Goal: Task Accomplishment & Management: Manage account settings

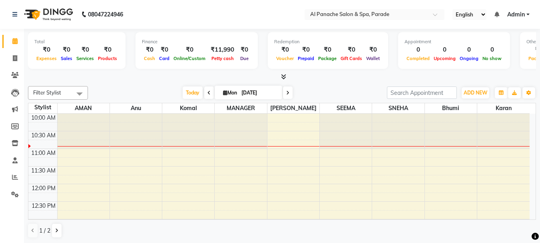
scroll to position [0, 0]
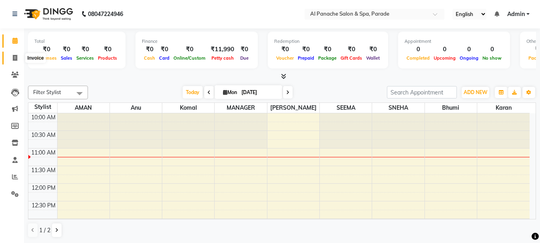
click at [14, 57] on icon at bounding box center [15, 58] width 4 height 6
select select "service"
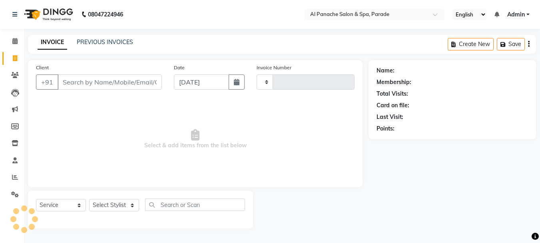
type input "1231"
select select "463"
click at [118, 78] on input "Client" at bounding box center [111, 81] width 106 height 15
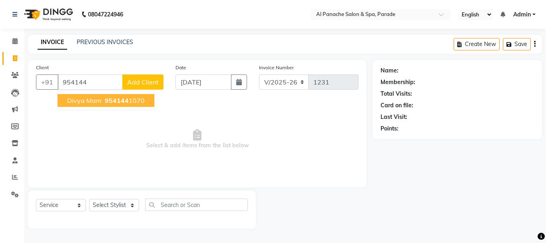
click at [119, 96] on span "954144" at bounding box center [117, 100] width 24 height 8
type input "9541441070"
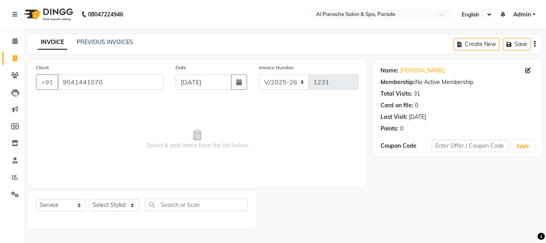
click at [108, 212] on div "Select Service Product Membership Package Voucher Prepaid Gift Card Select Styl…" at bounding box center [142, 207] width 212 height 19
click at [111, 203] on select "Select Stylist [PERSON_NAME] Bhumi [PERSON_NAME] MANAGER [PERSON_NAME] [PERSON_…" at bounding box center [114, 205] width 50 height 12
select select "88848"
click at [89, 199] on select "Select Stylist [PERSON_NAME] Bhumi [PERSON_NAME] MANAGER [PERSON_NAME] [PERSON_…" at bounding box center [114, 205] width 50 height 12
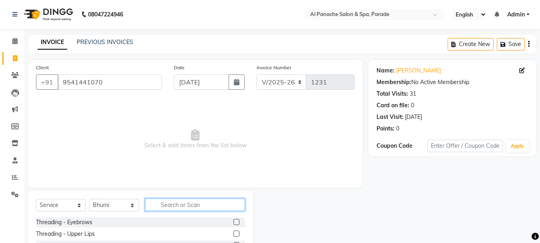
click at [172, 204] on input "text" at bounding box center [195, 204] width 100 height 12
type input "full"
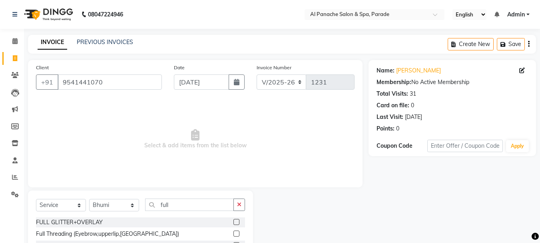
click at [233, 231] on label at bounding box center [236, 233] width 6 height 6
click at [233, 231] on input "checkbox" at bounding box center [235, 233] width 5 height 5
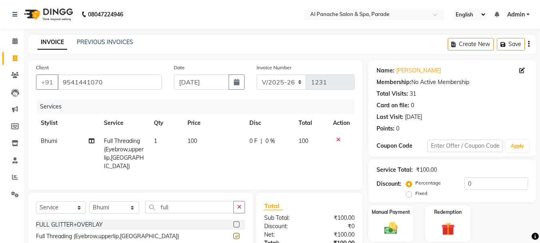
checkbox input "false"
click at [392, 218] on div "Manual Payment" at bounding box center [391, 223] width 47 height 38
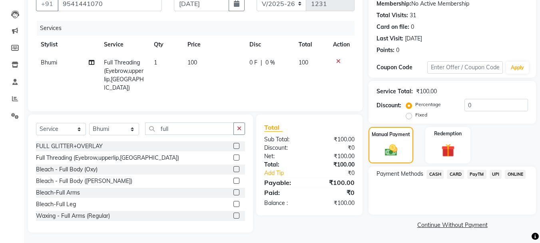
click at [442, 173] on span "CASH" at bounding box center [434, 173] width 17 height 9
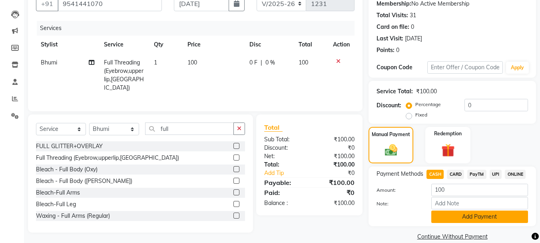
click at [461, 217] on button "Add Payment" at bounding box center [479, 216] width 97 height 12
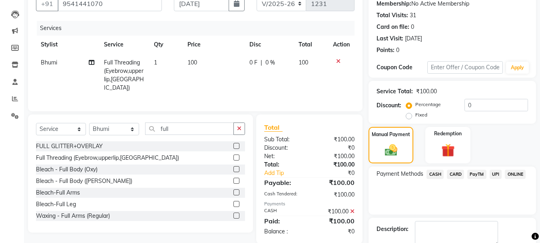
scroll to position [123, 0]
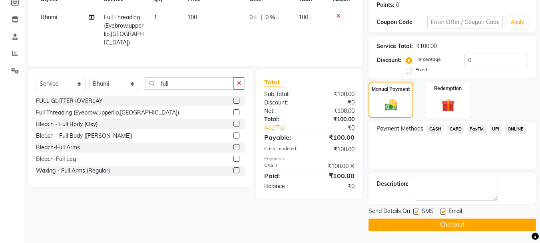
click at [465, 228] on button "Checkout" at bounding box center [451, 224] width 167 height 12
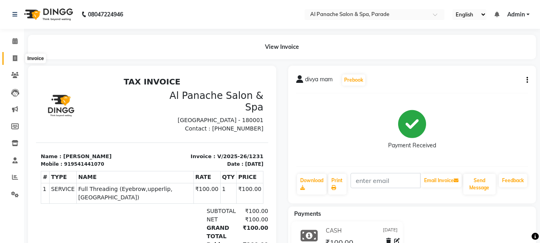
click at [14, 54] on span at bounding box center [15, 58] width 14 height 9
select select "service"
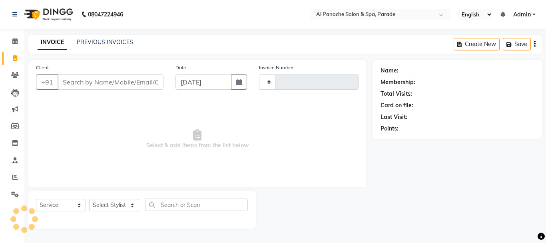
type input "1232"
select select "463"
click at [13, 35] on link "Calendar" at bounding box center [11, 41] width 19 height 13
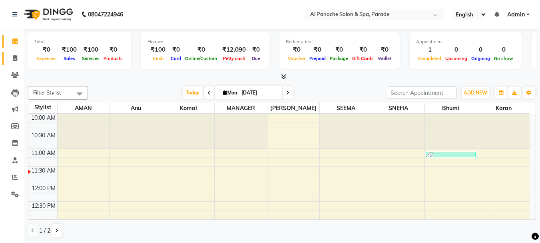
click at [4, 57] on link "Invoice" at bounding box center [11, 58] width 19 height 13
select select "service"
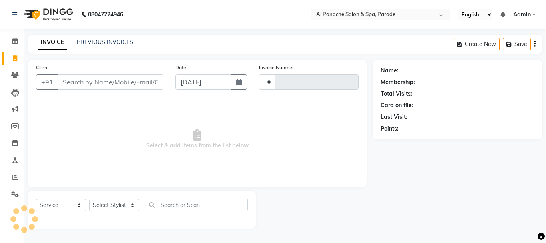
type input "1232"
select select "463"
click at [21, 39] on span at bounding box center [15, 41] width 14 height 9
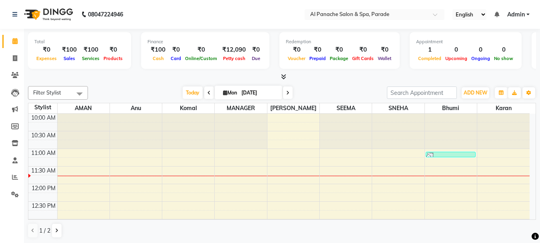
click at [279, 74] on span at bounding box center [282, 77] width 8 height 8
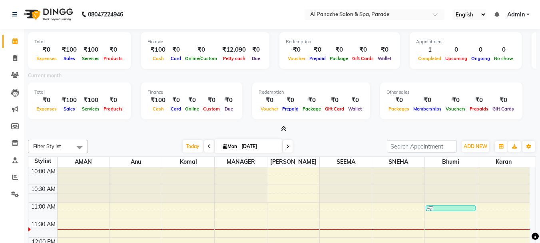
click at [283, 130] on icon at bounding box center [283, 128] width 5 height 6
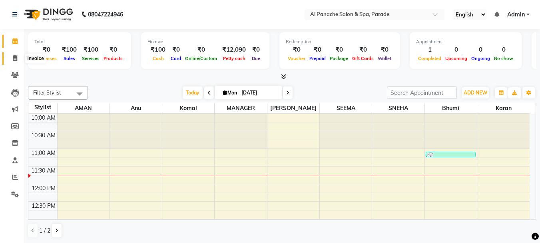
click at [13, 60] on icon at bounding box center [15, 58] width 4 height 6
select select "service"
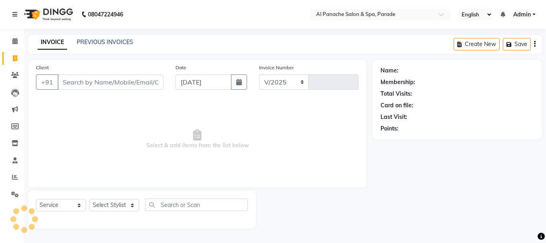
select select "463"
type input "1232"
click at [13, 41] on icon at bounding box center [14, 41] width 5 height 6
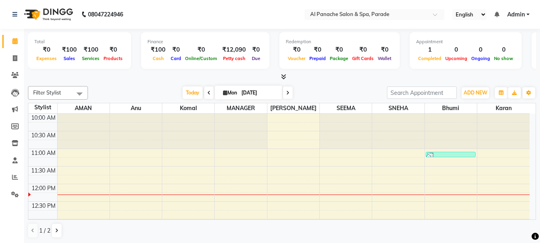
drag, startPoint x: 130, startPoint y: 48, endPoint x: 124, endPoint y: 36, distance: 12.9
click at [124, 36] on div "Total ₹0 Expenses ₹100 Sales ₹100 Services ₹0 Products Finance ₹100 Cash ₹0 Car…" at bounding box center [282, 51] width 508 height 39
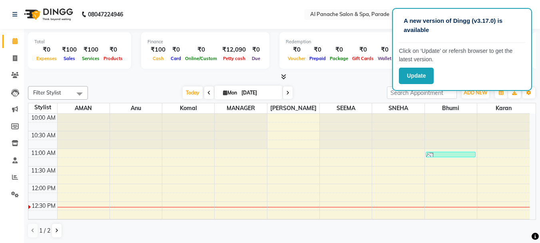
click at [71, 80] on div at bounding box center [282, 77] width 508 height 8
click at [418, 75] on button "Update" at bounding box center [416, 76] width 35 height 16
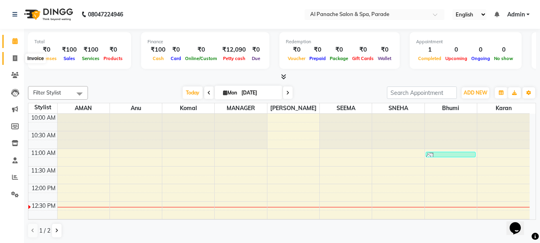
click at [18, 58] on span at bounding box center [15, 58] width 14 height 9
select select "463"
select select "service"
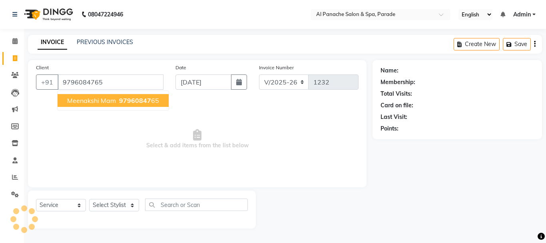
type input "9796084765"
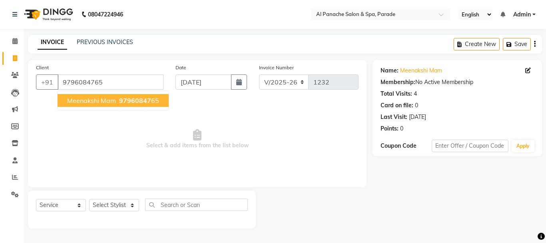
click at [92, 100] on span "Meenakshi Mam" at bounding box center [91, 100] width 49 height 8
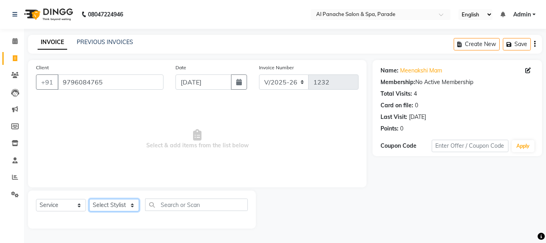
click at [118, 203] on select "Select Stylist [PERSON_NAME] Bhumi [PERSON_NAME] MANAGER [PERSON_NAME] [PERSON_…" at bounding box center [114, 205] width 50 height 12
select select "6416"
click at [89, 199] on select "Select Stylist [PERSON_NAME] Bhumi [PERSON_NAME] MANAGER [PERSON_NAME] [PERSON_…" at bounding box center [114, 205] width 50 height 12
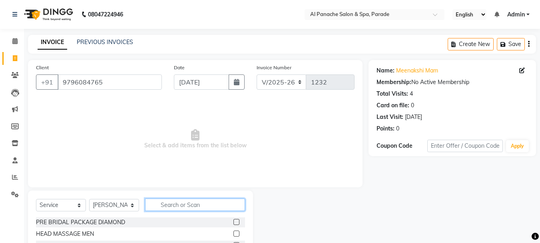
click at [195, 204] on input "text" at bounding box center [195, 204] width 100 height 12
type input "HAIR TRIM"
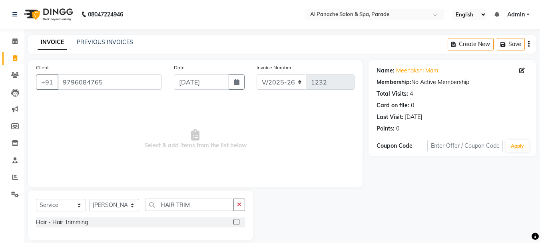
click at [237, 222] on label at bounding box center [236, 222] width 6 height 6
click at [237, 222] on input "checkbox" at bounding box center [235, 221] width 5 height 5
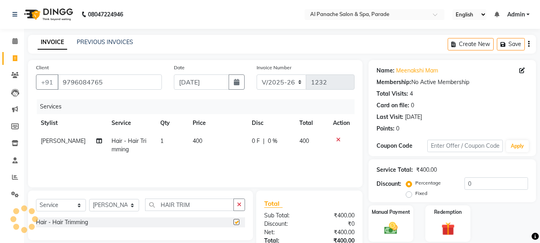
checkbox input "false"
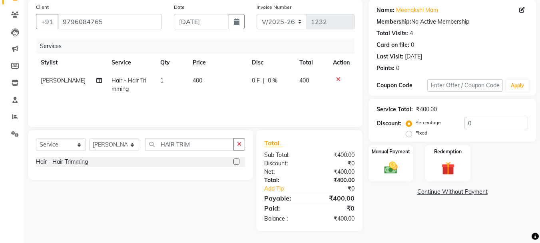
click at [415, 133] on label "Fixed" at bounding box center [421, 132] width 12 height 7
click at [408, 133] on input "Fixed" at bounding box center [411, 133] width 6 height 6
radio input "true"
click at [489, 126] on input "number" at bounding box center [496, 123] width 64 height 12
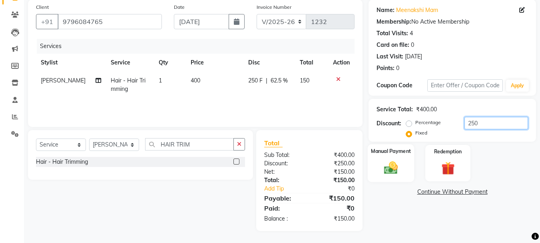
type input "250"
click at [386, 163] on img at bounding box center [391, 167] width 22 height 16
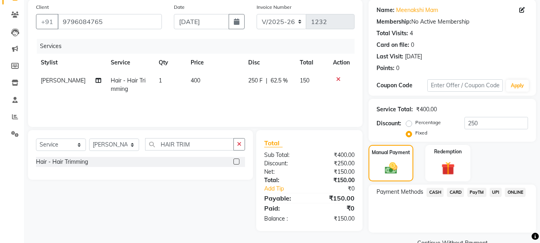
click at [477, 189] on span "PayTM" at bounding box center [476, 191] width 19 height 9
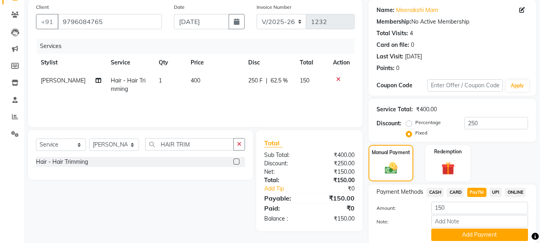
scroll to position [90, 0]
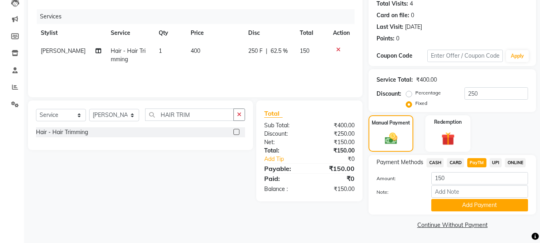
click at [466, 214] on div "Payment Methods CASH CARD PayTM UPI ONLINE Amount: 150 Note: Add Payment" at bounding box center [451, 185] width 167 height 60
click at [466, 205] on button "Add Payment" at bounding box center [479, 205] width 97 height 12
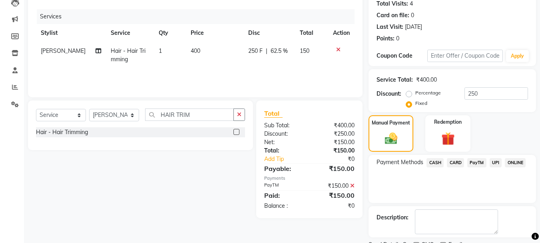
scroll to position [123, 0]
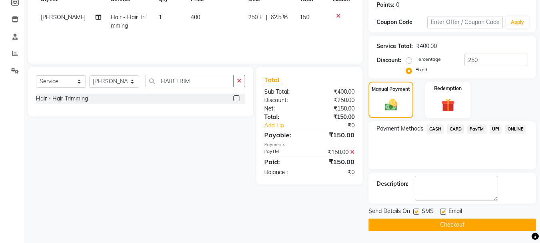
click at [483, 225] on button "Checkout" at bounding box center [451, 224] width 167 height 12
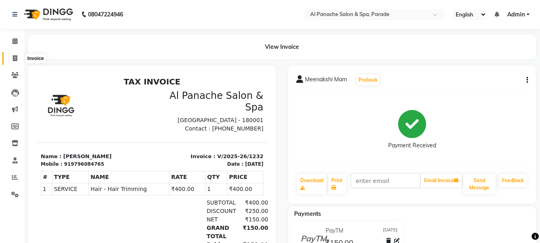
click at [11, 60] on span at bounding box center [15, 58] width 14 height 9
select select "service"
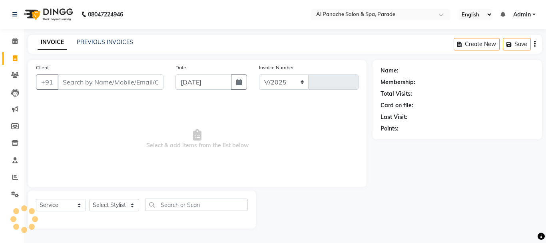
select select "463"
type input "1233"
click at [18, 41] on icon at bounding box center [14, 41] width 5 height 6
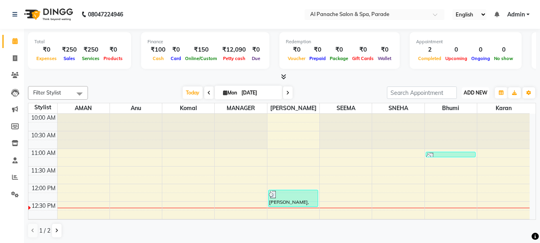
click at [480, 88] on button "ADD NEW Toggle Dropdown" at bounding box center [476, 92] width 28 height 11
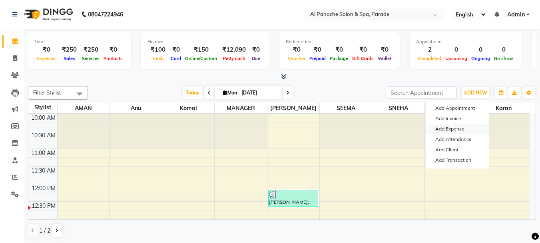
click at [450, 129] on link "Add Expense" at bounding box center [457, 128] width 63 height 10
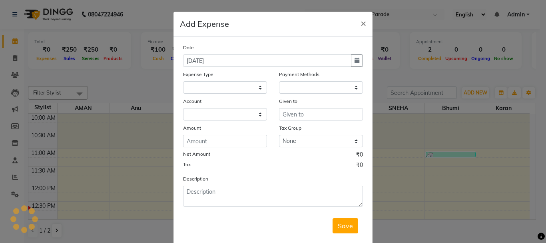
select select "1"
select select "2323"
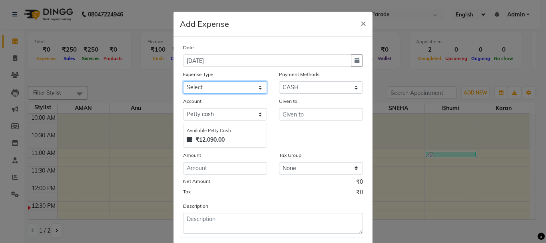
click at [255, 88] on select "Select Advance Salary Bank charges Car maintenance Cash transfer to bank Cash t…" at bounding box center [225, 87] width 84 height 12
select select "4770"
click at [183, 81] on select "Select Advance Salary Bank charges Car maintenance Cash transfer to bank Cash t…" at bounding box center [225, 87] width 84 height 12
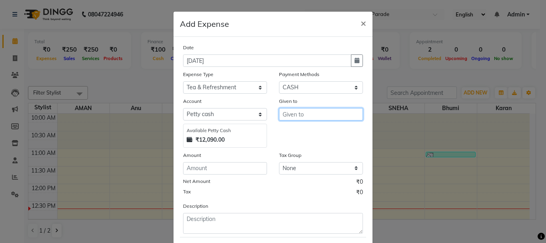
click at [293, 111] on input "text" at bounding box center [321, 114] width 84 height 12
type input "M"
type input "milk coffee"
click at [210, 161] on div "Amount" at bounding box center [225, 156] width 84 height 11
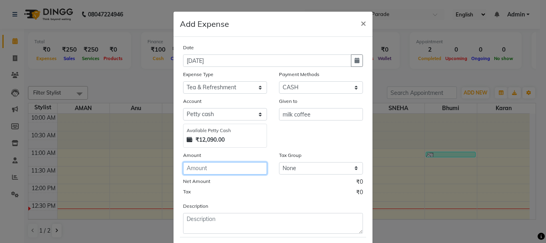
click at [204, 167] on input "number" at bounding box center [225, 168] width 84 height 12
type input "350"
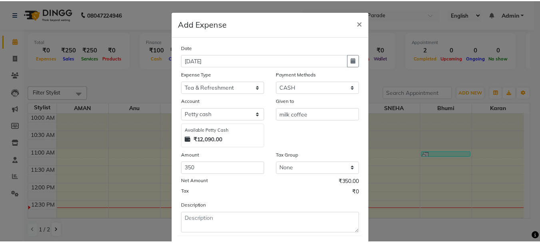
scroll to position [44, 0]
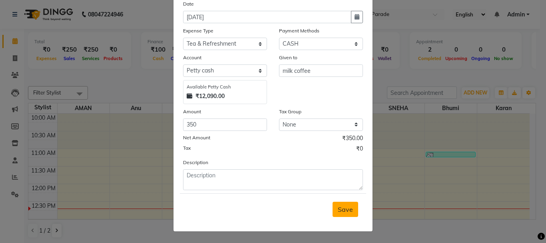
click at [339, 207] on span "Save" at bounding box center [345, 209] width 15 height 8
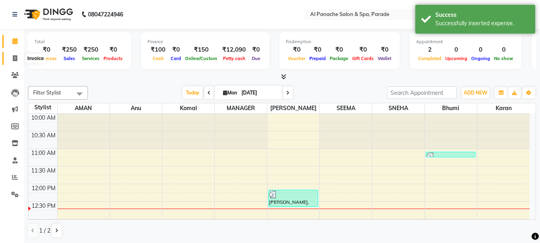
click at [15, 59] on icon at bounding box center [15, 58] width 4 height 6
select select "service"
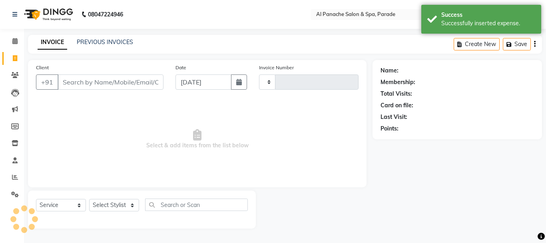
type input "1233"
select select "463"
click at [9, 35] on link "Calendar" at bounding box center [11, 41] width 19 height 13
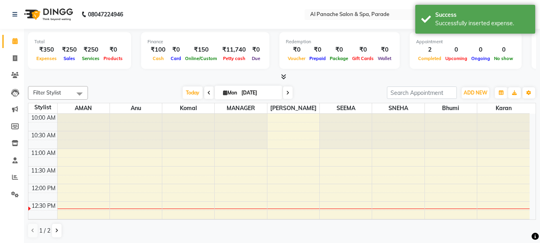
scroll to position [71, 0]
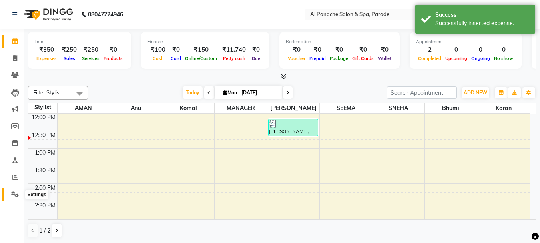
click at [9, 194] on span at bounding box center [15, 194] width 14 height 9
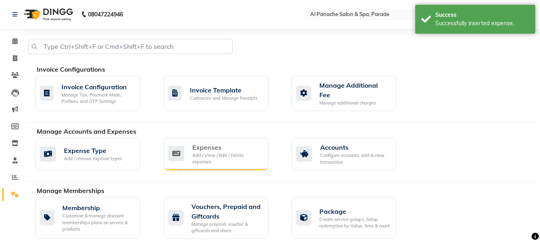
click at [209, 148] on div "Expenses" at bounding box center [227, 147] width 70 height 10
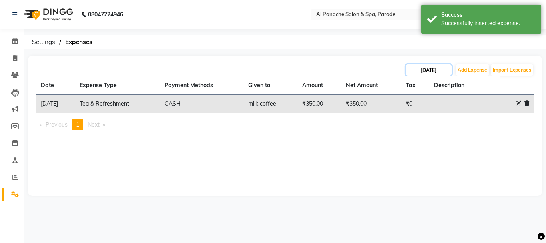
click at [440, 73] on input "[DATE]" at bounding box center [429, 69] width 46 height 11
select select "9"
select select "2025"
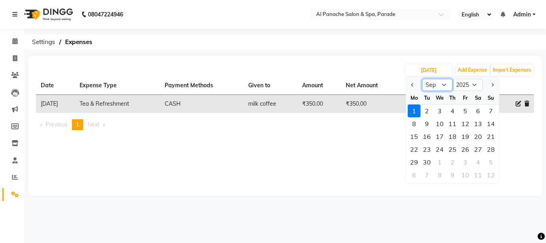
click at [436, 86] on select "Jan Feb Mar Apr May Jun [DATE] Aug Sep Oct Nov Dec" at bounding box center [437, 85] width 30 height 12
select select "8"
click at [422, 79] on select "Jan Feb Mar Apr May Jun [DATE] Aug Sep Oct Nov Dec" at bounding box center [437, 85] width 30 height 12
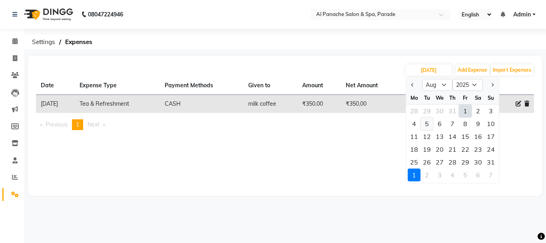
click at [432, 123] on div "5" at bounding box center [426, 123] width 13 height 13
type input "[DATE]"
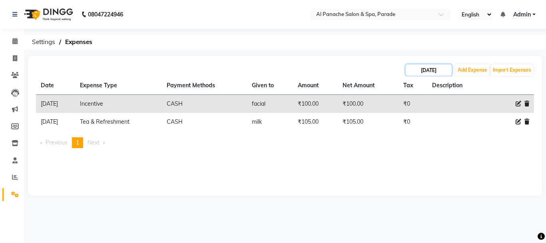
click at [434, 67] on input "[DATE]" at bounding box center [429, 69] width 46 height 11
select select "8"
select select "2025"
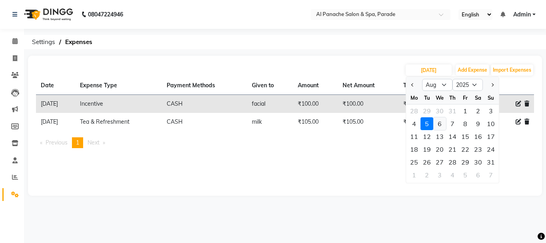
click at [443, 121] on div "6" at bounding box center [439, 123] width 13 height 13
type input "[DATE]"
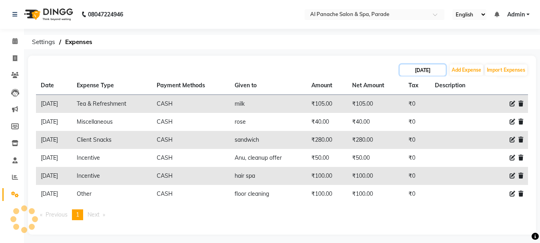
click at [424, 74] on input "[DATE]" at bounding box center [423, 69] width 46 height 11
select select "8"
select select "2025"
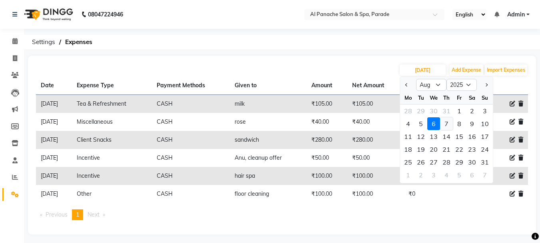
click at [444, 123] on div "7" at bounding box center [446, 123] width 13 height 13
type input "[DATE]"
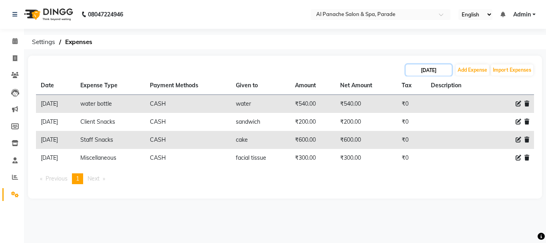
click at [426, 71] on input "[DATE]" at bounding box center [429, 69] width 46 height 11
select select "8"
select select "2025"
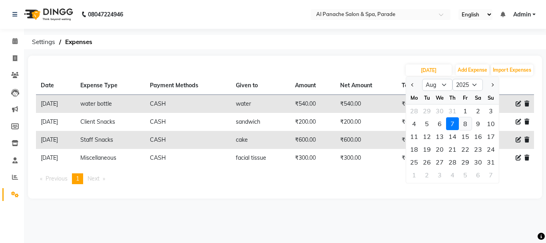
click at [466, 123] on div "8" at bounding box center [465, 123] width 13 height 13
type input "08-08-2025"
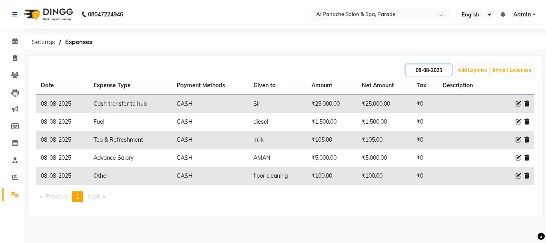
click at [420, 70] on input "08-08-2025" at bounding box center [429, 69] width 46 height 11
select select "8"
select select "2025"
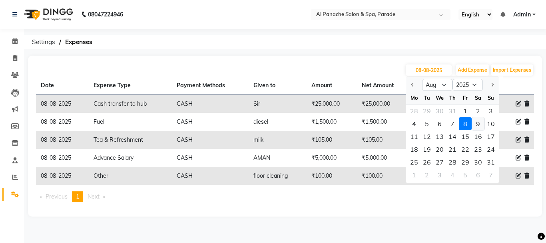
click at [479, 121] on div "9" at bounding box center [478, 123] width 13 height 13
type input "[DATE]"
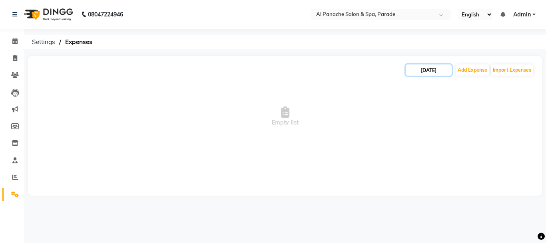
click at [426, 72] on input "[DATE]" at bounding box center [429, 69] width 46 height 11
select select "8"
select select "2025"
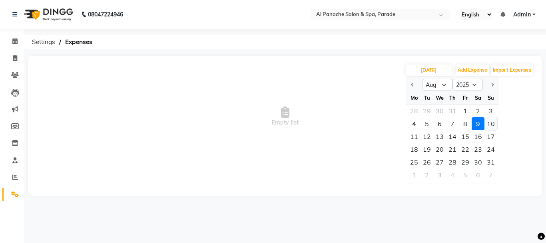
click at [490, 122] on div "10" at bounding box center [490, 123] width 13 height 13
type input "[DATE]"
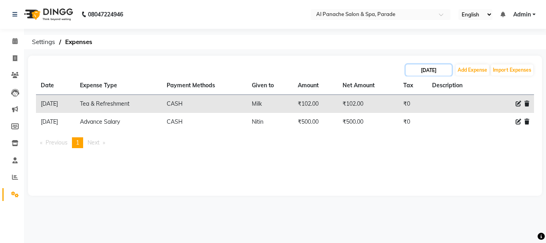
click at [432, 72] on input "[DATE]" at bounding box center [429, 69] width 46 height 11
select select "8"
select select "2025"
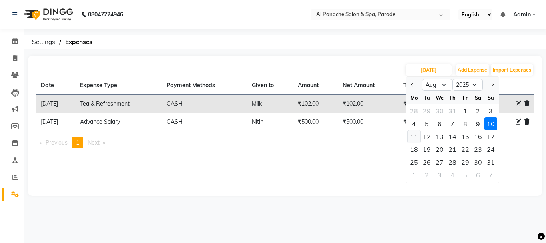
click at [414, 133] on div "11" at bounding box center [414, 136] width 13 height 13
type input "[DATE]"
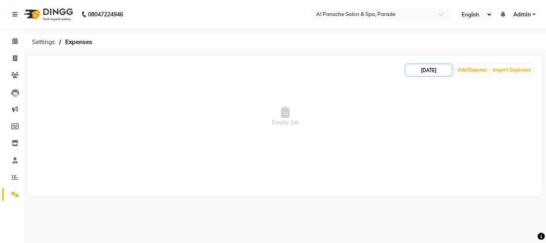
click at [420, 71] on input "[DATE]" at bounding box center [429, 69] width 46 height 11
select select "8"
select select "2025"
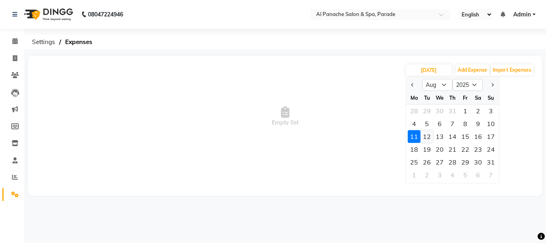
click at [425, 134] on div "12" at bounding box center [426, 136] width 13 height 13
type input "[DATE]"
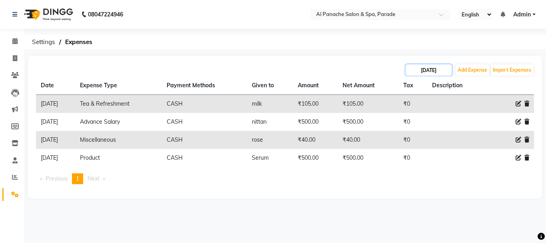
click at [418, 68] on input "[DATE]" at bounding box center [429, 69] width 46 height 11
select select "8"
select select "2025"
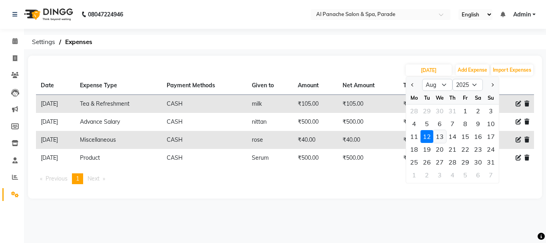
click at [443, 140] on div "13" at bounding box center [439, 136] width 13 height 13
type input "13-08-2025"
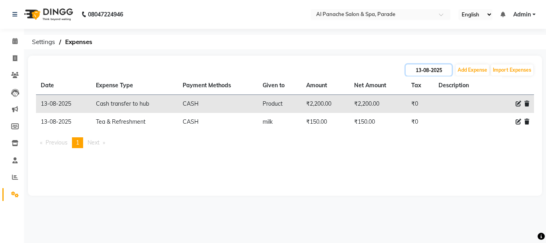
click at [426, 70] on input "13-08-2025" at bounding box center [429, 69] width 46 height 11
select select "8"
select select "2025"
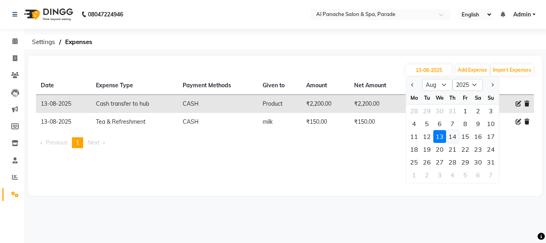
click at [452, 136] on div "14" at bounding box center [452, 136] width 13 height 13
type input "[DATE]"
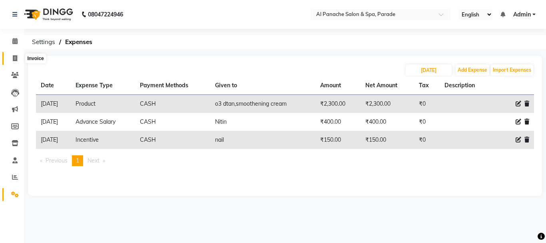
click at [10, 58] on span at bounding box center [15, 58] width 14 height 9
select select "service"
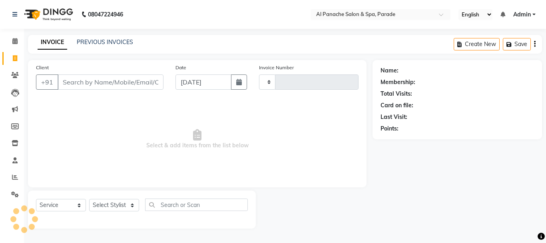
type input "1233"
select select "463"
click at [14, 40] on icon at bounding box center [14, 41] width 5 height 6
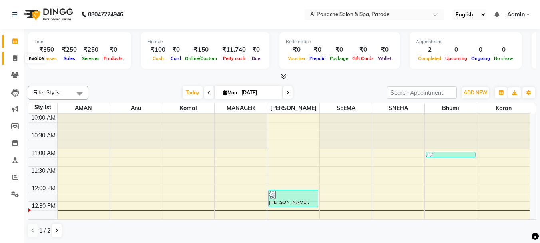
click at [13, 58] on icon at bounding box center [15, 58] width 4 height 6
select select "service"
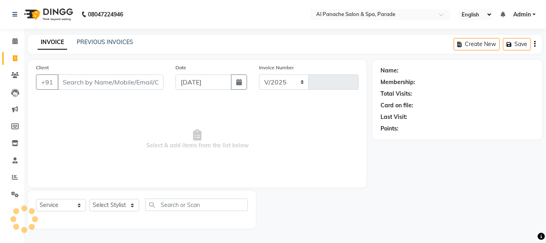
select select "463"
type input "1233"
click at [82, 76] on input "Client" at bounding box center [111, 81] width 106 height 15
click at [84, 74] on input "Client" at bounding box center [111, 81] width 106 height 15
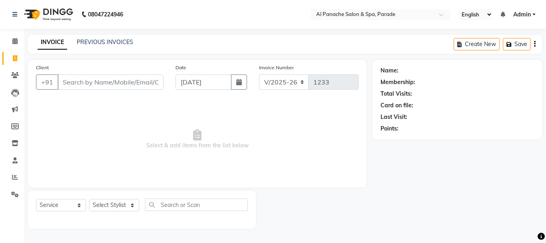
click at [143, 80] on input "Client" at bounding box center [111, 81] width 106 height 15
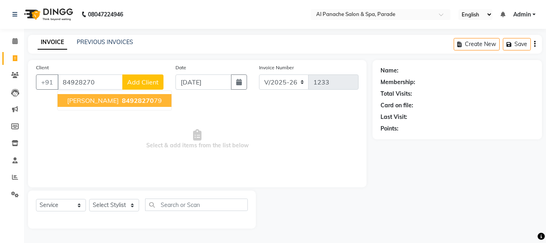
click at [123, 103] on ngb-highlight "84928270 79" at bounding box center [141, 100] width 42 height 8
type input "8492827079"
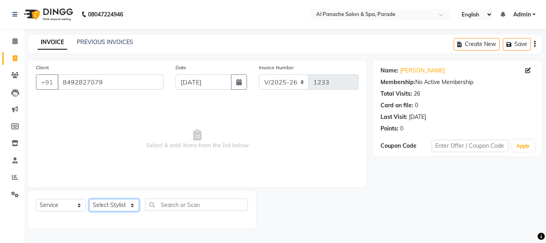
click at [112, 199] on select "Select Stylist [PERSON_NAME] Bhumi [PERSON_NAME] MANAGER [PERSON_NAME] [PERSON_…" at bounding box center [114, 205] width 50 height 12
select select "40179"
click at [89, 199] on select "Select Stylist [PERSON_NAME] Bhumi [PERSON_NAME] MANAGER [PERSON_NAME] [PERSON_…" at bounding box center [114, 205] width 50 height 12
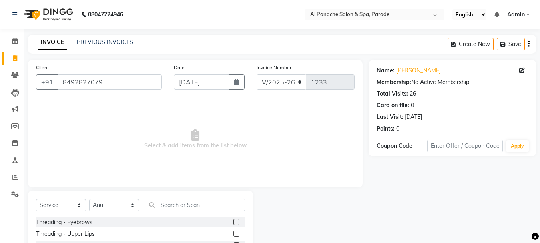
click at [233, 221] on label at bounding box center [236, 222] width 6 height 6
click at [233, 221] on input "checkbox" at bounding box center [235, 221] width 5 height 5
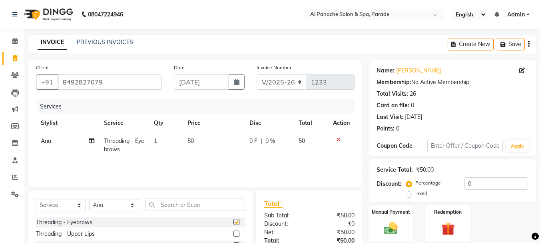
checkbox input "false"
click at [233, 233] on label at bounding box center [236, 233] width 6 height 6
click at [233, 233] on input "checkbox" at bounding box center [235, 233] width 5 height 5
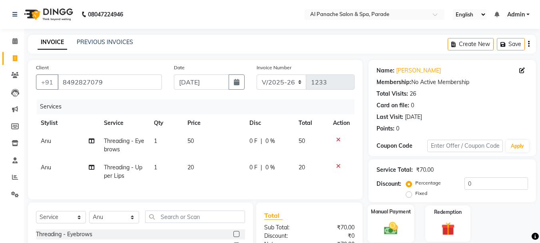
checkbox input "false"
click at [390, 224] on img at bounding box center [391, 228] width 22 height 16
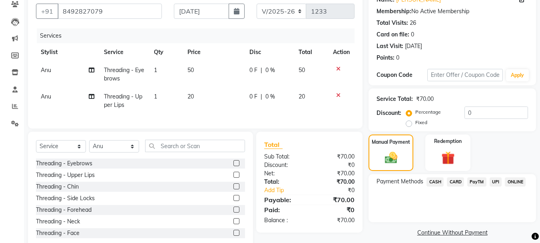
scroll to position [96, 0]
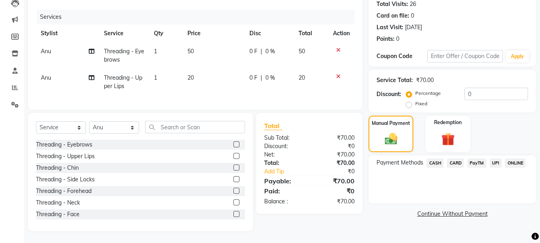
click at [477, 158] on span "PayTM" at bounding box center [476, 162] width 19 height 9
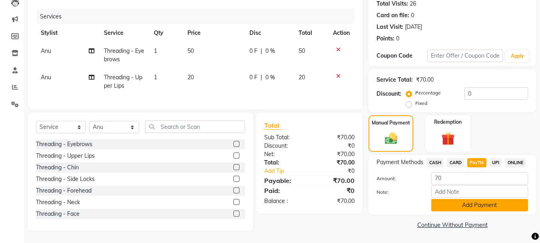
click at [468, 199] on button "Add Payment" at bounding box center [479, 205] width 97 height 12
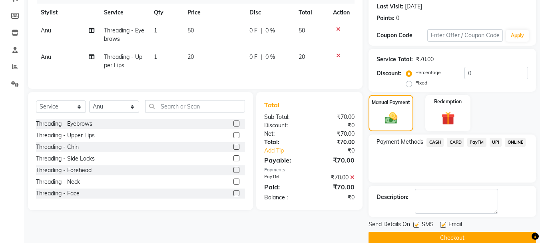
scroll to position [123, 0]
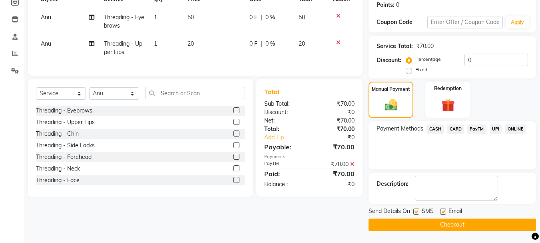
click at [510, 220] on button "Checkout" at bounding box center [451, 224] width 167 height 12
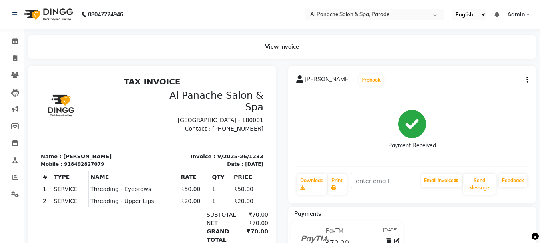
drag, startPoint x: 508, startPoint y: 235, endPoint x: 122, endPoint y: 30, distance: 436.2
click at [122, 30] on div "08047224946 Select Location × Al Panache Salon & Spa, Parade English ENGLISH Es…" at bounding box center [270, 153] width 540 height 307
click at [13, 41] on icon at bounding box center [14, 41] width 5 height 6
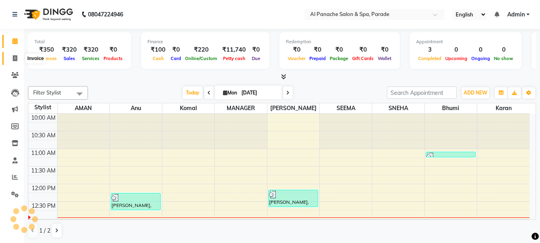
click at [14, 60] on icon at bounding box center [15, 58] width 4 height 6
select select "service"
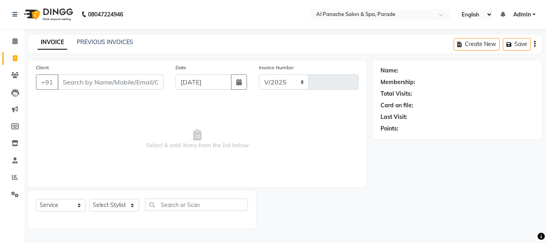
select select "463"
type input "1234"
click at [11, 41] on span at bounding box center [15, 41] width 14 height 9
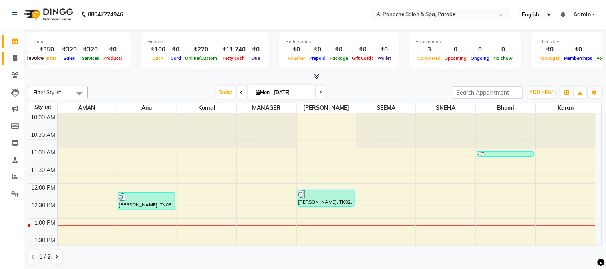
click at [13, 57] on icon at bounding box center [15, 58] width 4 height 6
select select "service"
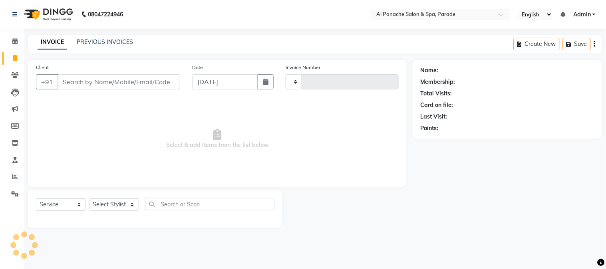
type input "1234"
select select "463"
click at [94, 84] on input "Client" at bounding box center [119, 81] width 123 height 15
click at [102, 89] on input "Client" at bounding box center [119, 81] width 123 height 15
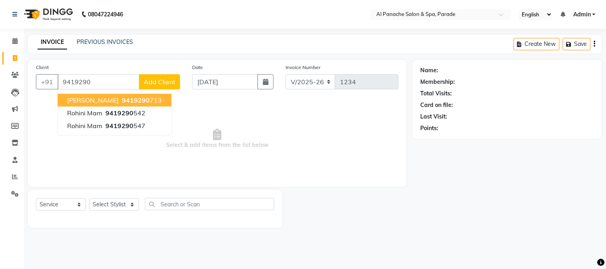
click at [102, 99] on button "[PERSON_NAME] 9419290 713" at bounding box center [115, 100] width 114 height 13
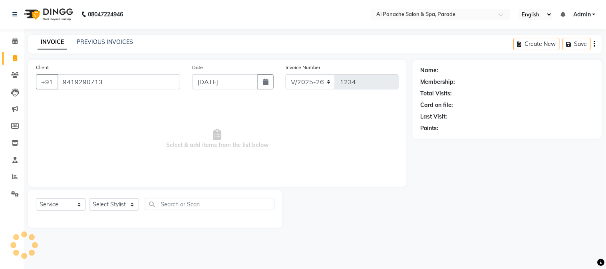
type input "9419290713"
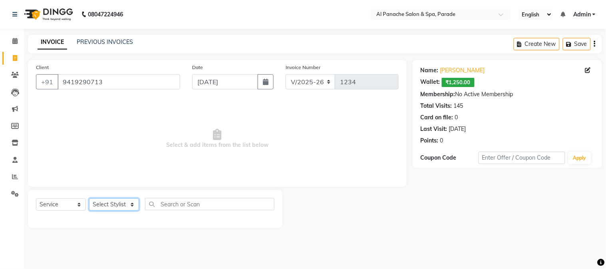
click at [102, 201] on select "Select Stylist [PERSON_NAME] Bhumi [PERSON_NAME] MANAGER [PERSON_NAME] [PERSON_…" at bounding box center [114, 205] width 50 height 12
select select "6416"
click at [89, 199] on select "Select Stylist [PERSON_NAME] Bhumi [PERSON_NAME] MANAGER [PERSON_NAME] [PERSON_…" at bounding box center [114, 205] width 50 height 12
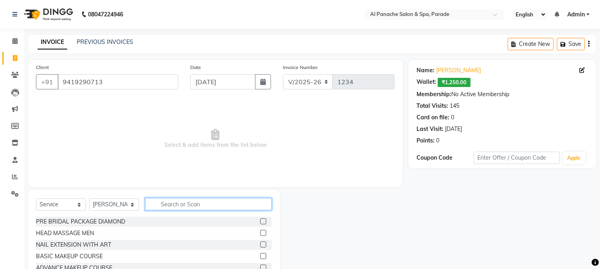
click at [185, 199] on input "text" at bounding box center [208, 204] width 127 height 12
type input "hair"
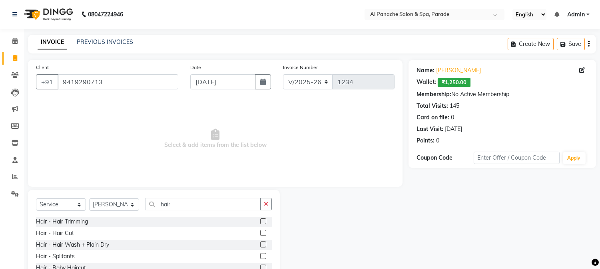
click at [260, 242] on label at bounding box center [263, 245] width 6 height 6
click at [260, 242] on input "checkbox" at bounding box center [262, 245] width 5 height 5
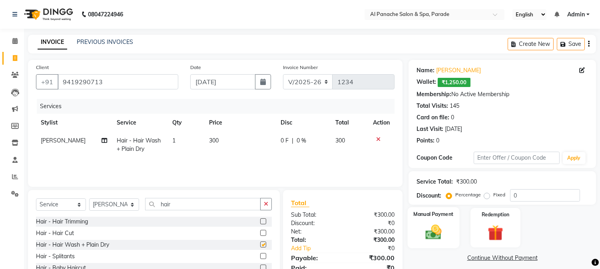
checkbox input "false"
click at [493, 195] on label "Fixed" at bounding box center [499, 194] width 12 height 7
click at [487, 195] on input "Fixed" at bounding box center [489, 195] width 6 height 6
radio input "true"
click at [541, 199] on input "0" at bounding box center [545, 195] width 70 height 12
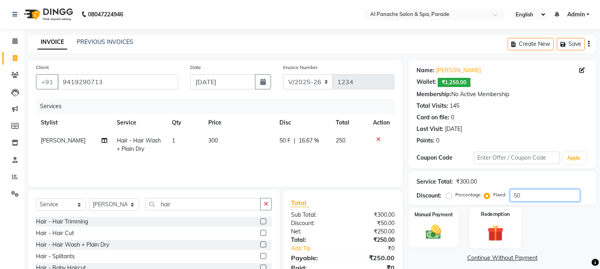
type input "50"
click at [490, 213] on label "Redemption" at bounding box center [495, 215] width 29 height 8
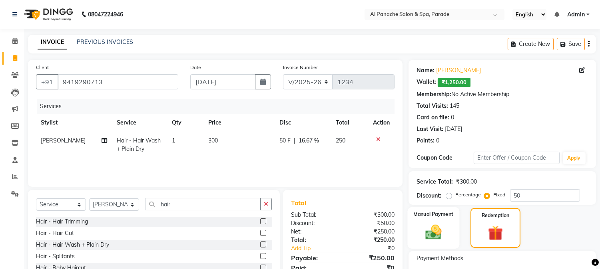
click at [442, 233] on img at bounding box center [433, 232] width 26 height 19
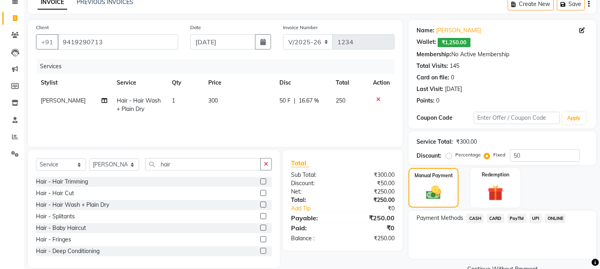
scroll to position [57, 0]
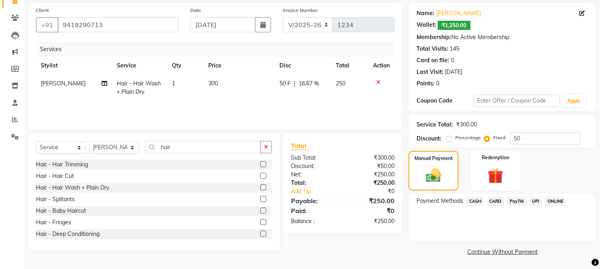
click at [513, 199] on span "PayTM" at bounding box center [516, 201] width 19 height 9
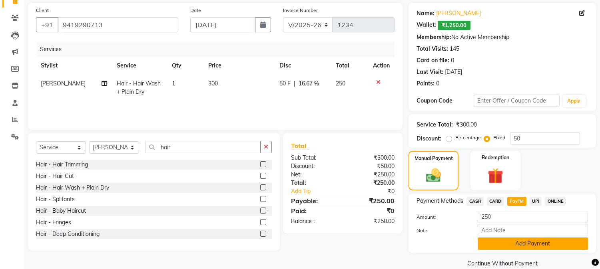
click at [493, 238] on button "Add Payment" at bounding box center [533, 244] width 110 height 12
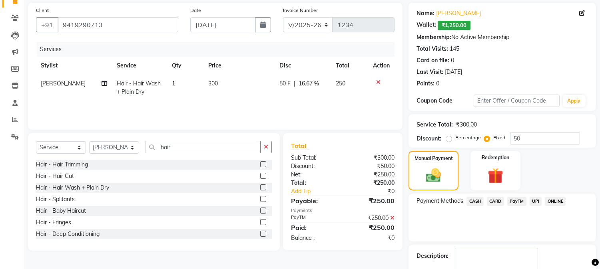
scroll to position [102, 0]
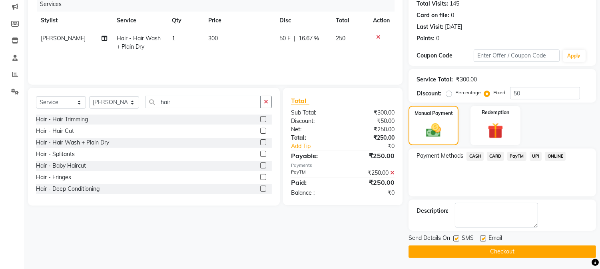
click at [546, 242] on button "Checkout" at bounding box center [501, 252] width 187 height 12
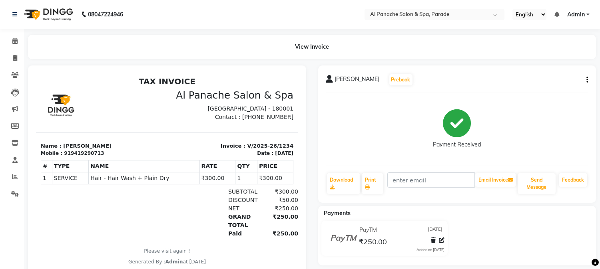
scroll to position [29, 0]
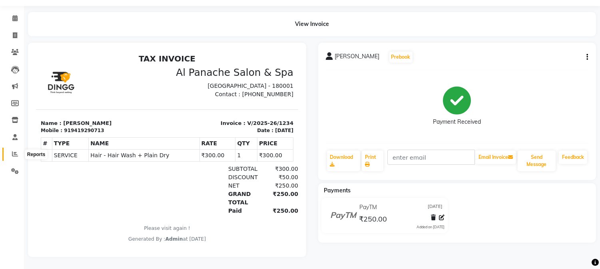
click at [11, 150] on span at bounding box center [15, 154] width 14 height 9
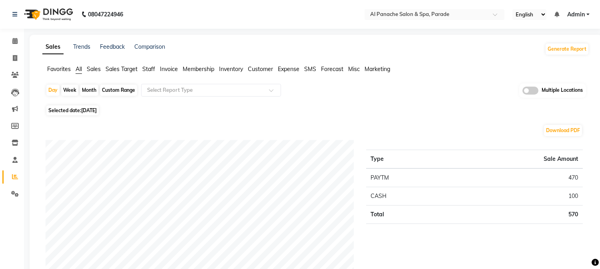
click at [87, 88] on div "Month" at bounding box center [89, 90] width 18 height 11
select select "9"
select select "2025"
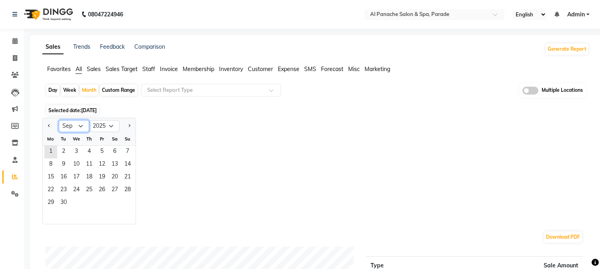
click at [81, 127] on select "Jan Feb Mar Apr May Jun [DATE] Aug Sep Oct Nov Dec" at bounding box center [74, 126] width 30 height 12
select select "8"
click at [59, 120] on select "Jan Feb Mar Apr May Jun [DATE] Aug Sep Oct Nov Dec" at bounding box center [74, 126] width 30 height 12
click at [127, 204] on span "31" at bounding box center [127, 203] width 13 height 13
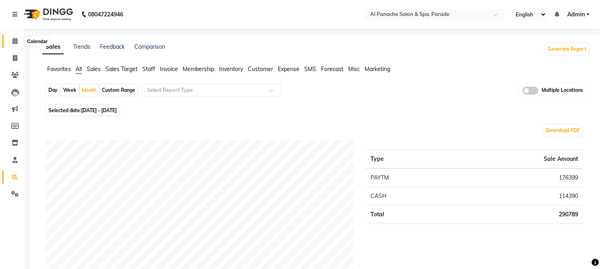
click at [12, 38] on span at bounding box center [15, 41] width 14 height 9
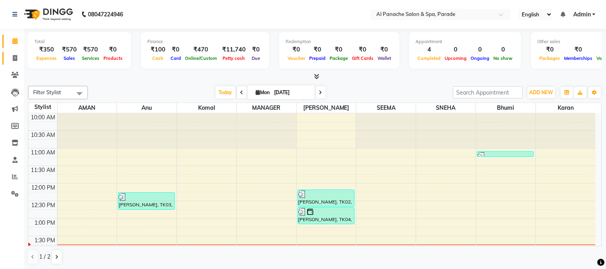
click at [7, 53] on link "Invoice" at bounding box center [11, 58] width 19 height 13
select select "service"
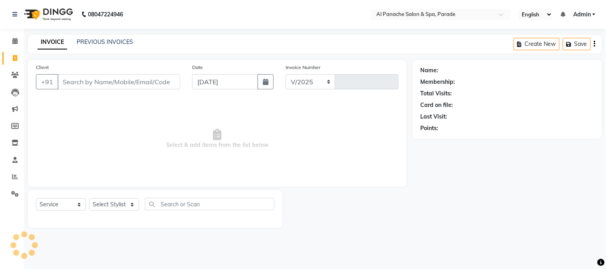
select select "463"
type input "1235"
click at [8, 46] on span at bounding box center [15, 41] width 14 height 9
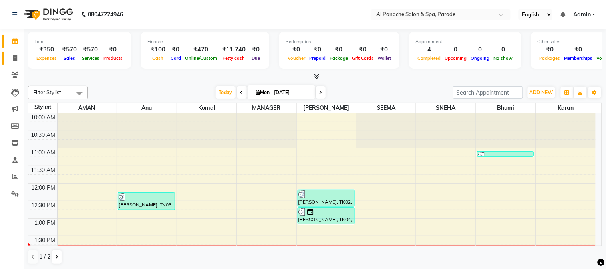
click at [6, 53] on link "Invoice" at bounding box center [11, 58] width 19 height 13
select select "service"
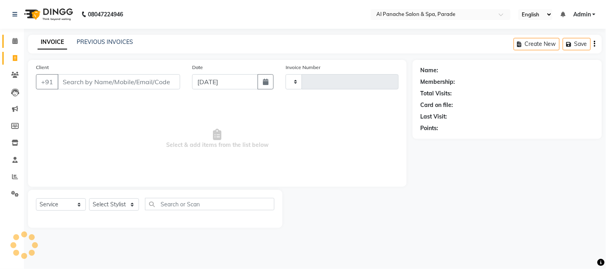
type input "1235"
select select "463"
click at [10, 42] on span at bounding box center [15, 41] width 14 height 9
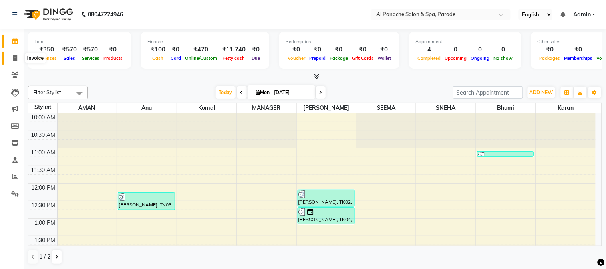
click at [17, 62] on span at bounding box center [15, 58] width 14 height 9
select select "service"
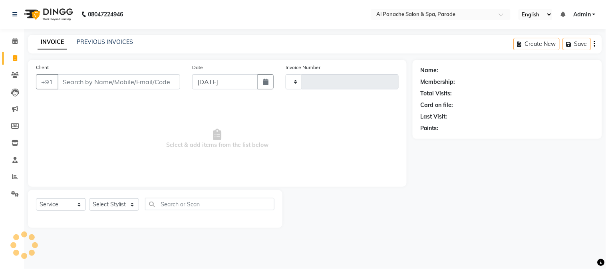
type input "1235"
select select "463"
click at [14, 40] on icon at bounding box center [14, 41] width 5 height 6
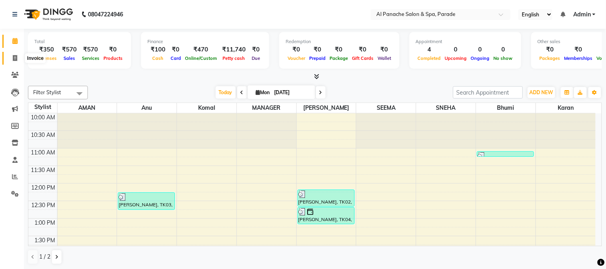
click at [18, 55] on span at bounding box center [15, 58] width 14 height 9
select select "service"
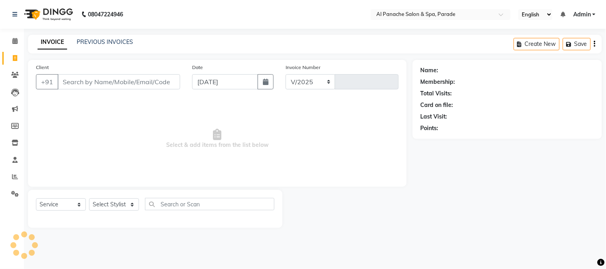
select select "463"
type input "1235"
click at [97, 54] on main "INVOICE PREVIOUS INVOICES Create New Save Client +91 Date [DATE] Invoice Number…" at bounding box center [315, 137] width 582 height 205
click at [119, 94] on div "Client +91" at bounding box center [108, 79] width 156 height 33
click at [119, 91] on div "Client +91" at bounding box center [108, 79] width 156 height 33
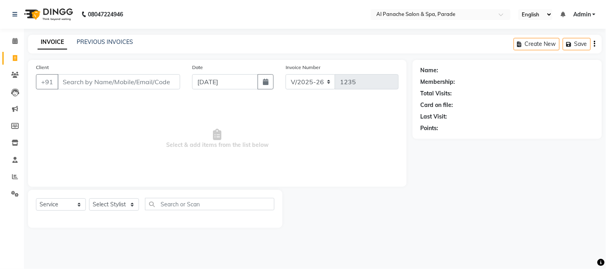
click at [119, 91] on div "Client +91" at bounding box center [108, 79] width 156 height 33
click at [166, 82] on input "Client" at bounding box center [119, 81] width 123 height 15
type input "["
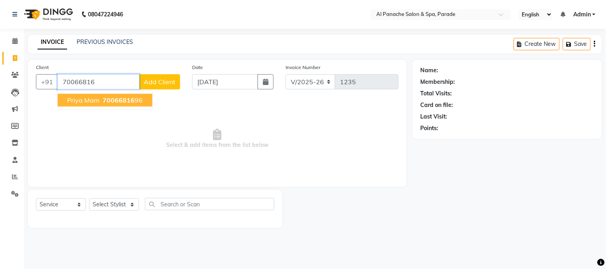
click at [135, 102] on ngb-highlight "70066816 96" at bounding box center [122, 100] width 42 height 8
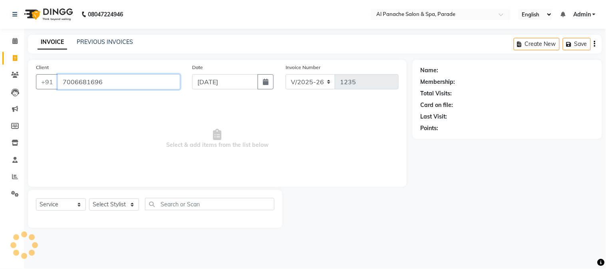
type input "7006681696"
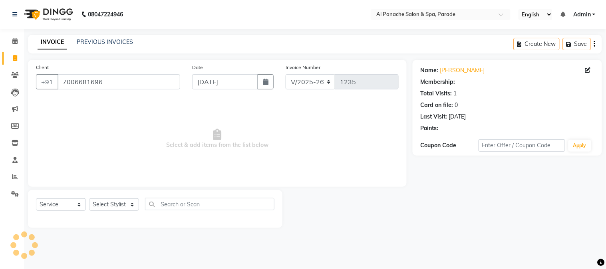
select select "1: Object"
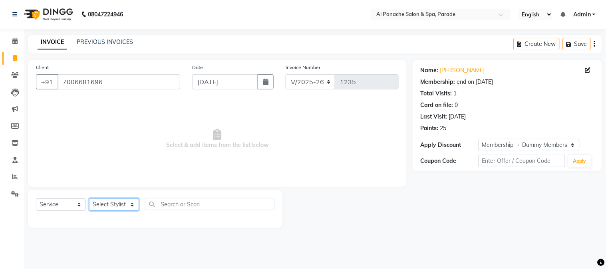
click at [129, 206] on select "Select Stylist [PERSON_NAME] Bhumi [PERSON_NAME] MANAGER [PERSON_NAME] [PERSON_…" at bounding box center [114, 205] width 50 height 12
select select "13471"
click at [89, 199] on select "Select Stylist [PERSON_NAME] Bhumi [PERSON_NAME] MANAGER [PERSON_NAME] [PERSON_…" at bounding box center [114, 205] width 50 height 12
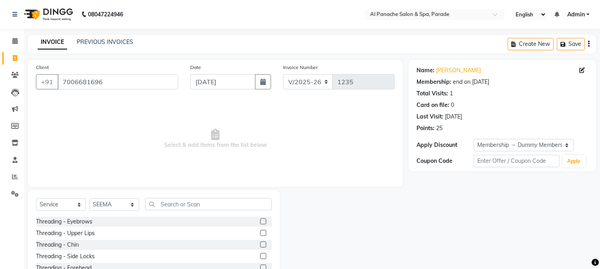
click at [260, 221] on label at bounding box center [263, 222] width 6 height 6
click at [260, 221] on input "checkbox" at bounding box center [262, 221] width 5 height 5
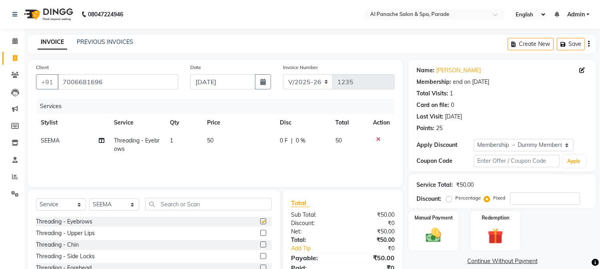
checkbox input "false"
click at [260, 233] on label at bounding box center [263, 233] width 6 height 6
click at [260, 233] on input "checkbox" at bounding box center [262, 233] width 5 height 5
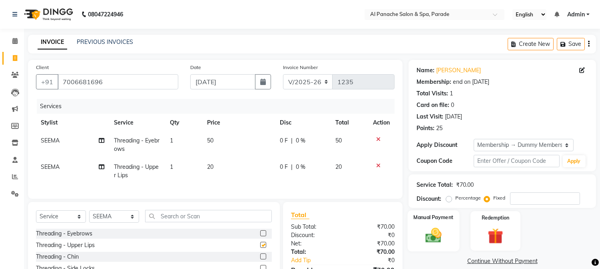
checkbox input "false"
click at [429, 242] on img at bounding box center [433, 236] width 26 height 19
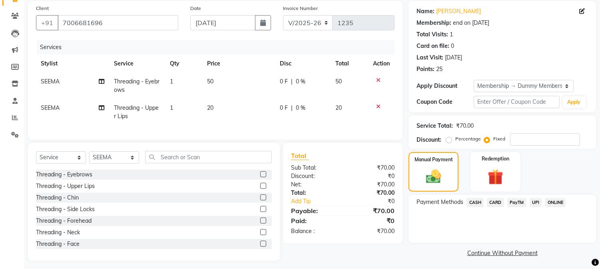
scroll to position [69, 0]
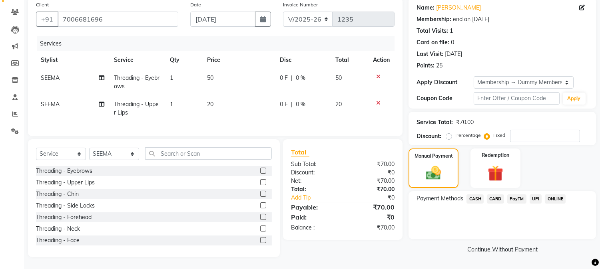
click at [475, 195] on span "CASH" at bounding box center [474, 199] width 17 height 9
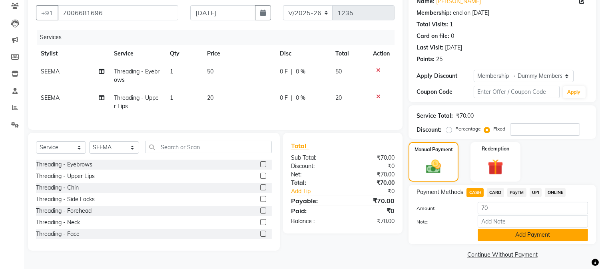
click at [503, 230] on button "Add Payment" at bounding box center [533, 235] width 110 height 12
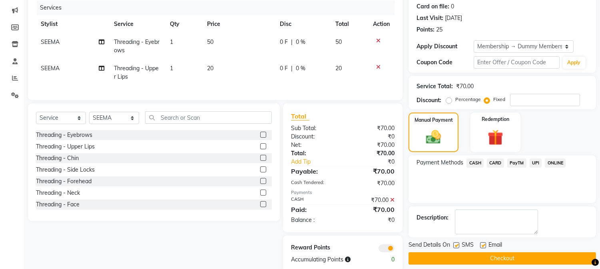
scroll to position [120, 0]
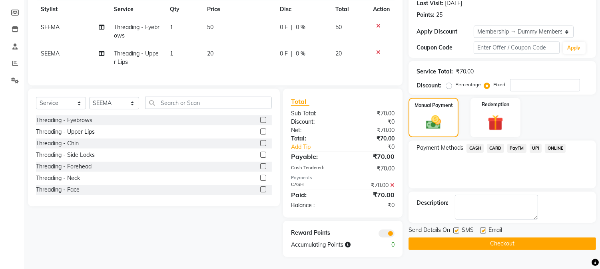
click at [546, 238] on button "Checkout" at bounding box center [501, 244] width 187 height 12
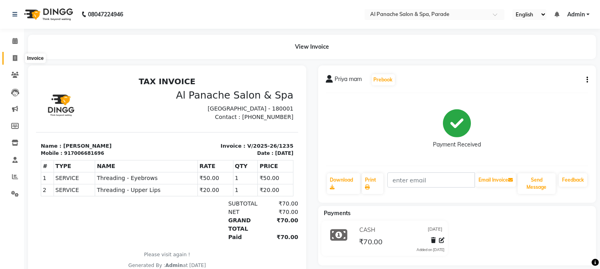
click at [13, 58] on icon at bounding box center [15, 58] width 4 height 6
select select "service"
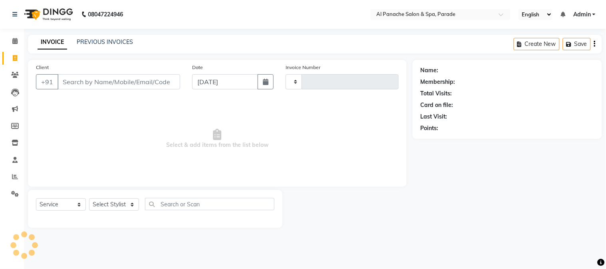
type input "1236"
select select "463"
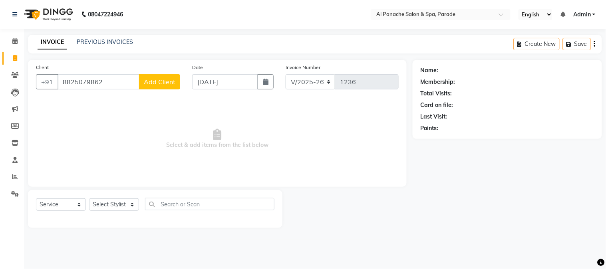
click at [108, 79] on input "8825079862" at bounding box center [99, 81] width 82 height 15
click at [120, 86] on input "882507986" at bounding box center [99, 81] width 82 height 15
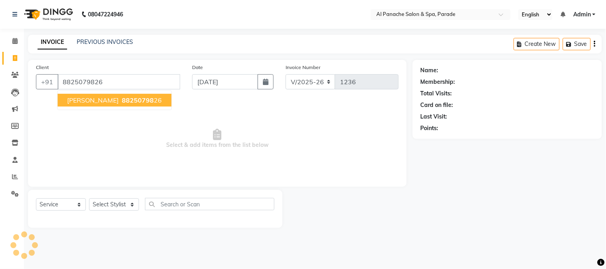
type input "8825079826"
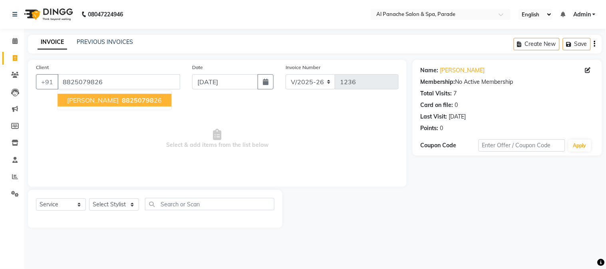
click at [125, 99] on span "88250798" at bounding box center [138, 100] width 32 height 8
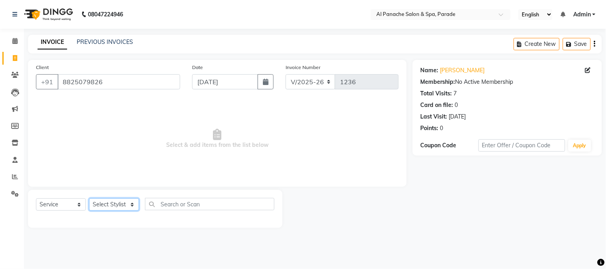
click at [119, 208] on select "Select Stylist [PERSON_NAME] Bhumi [PERSON_NAME] MANAGER [PERSON_NAME] [PERSON_…" at bounding box center [114, 205] width 50 height 12
select select "48206"
click at [89, 199] on select "Select Stylist [PERSON_NAME] Bhumi [PERSON_NAME] MANAGER [PERSON_NAME] [PERSON_…" at bounding box center [114, 205] width 50 height 12
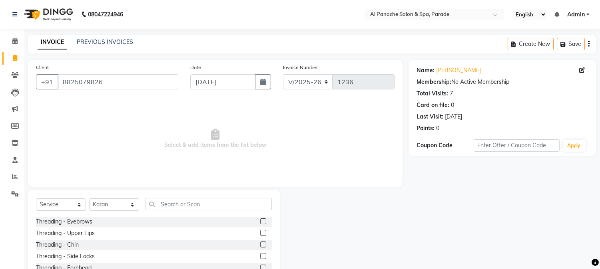
click at [164, 196] on div "Select Service Product Membership Package Voucher Prepaid Gift Card Select Styl…" at bounding box center [154, 249] width 252 height 118
click at [170, 205] on input "text" at bounding box center [208, 204] width 127 height 12
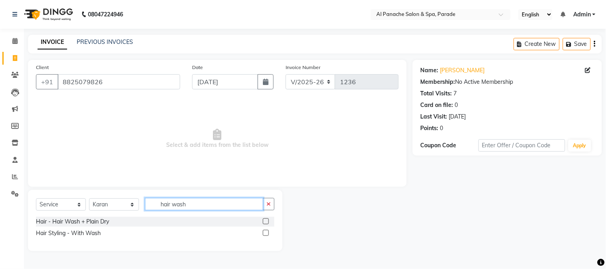
type input "hair wash"
click at [265, 222] on label at bounding box center [266, 222] width 6 height 6
click at [265, 222] on input "checkbox" at bounding box center [265, 221] width 5 height 5
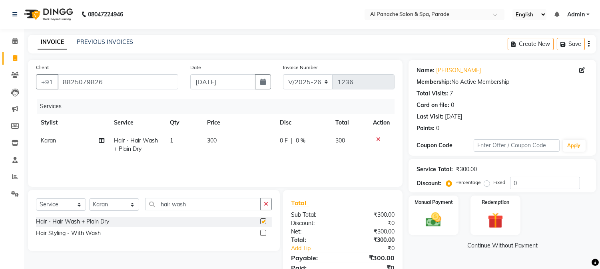
checkbox input "false"
click at [426, 214] on img at bounding box center [433, 220] width 26 height 19
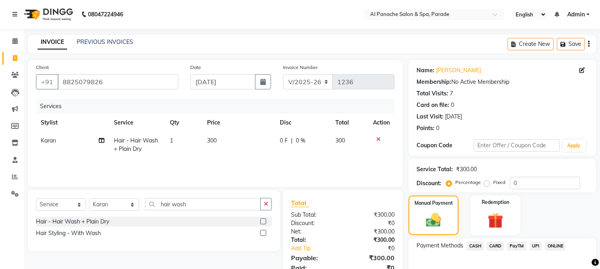
click at [516, 242] on span "PayTM" at bounding box center [516, 246] width 19 height 9
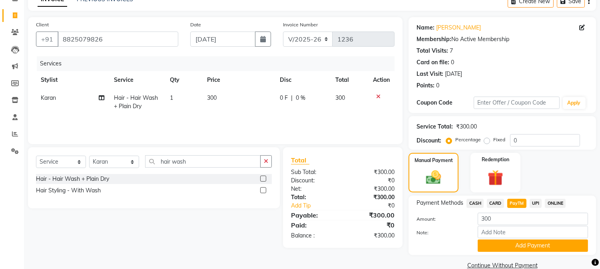
scroll to position [57, 0]
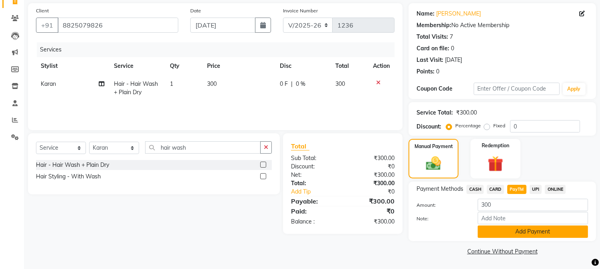
click at [512, 231] on button "Add Payment" at bounding box center [533, 232] width 110 height 12
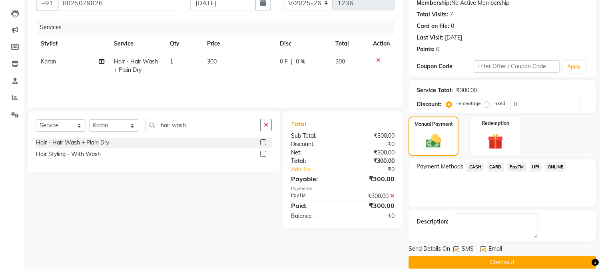
scroll to position [90, 0]
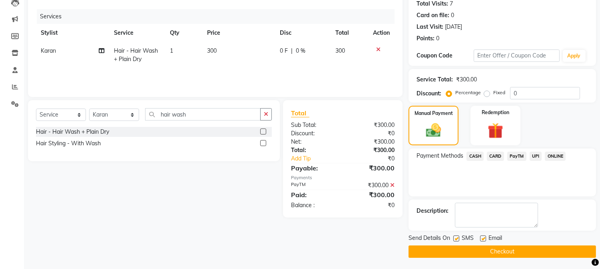
click at [504, 242] on button "Checkout" at bounding box center [501, 252] width 187 height 12
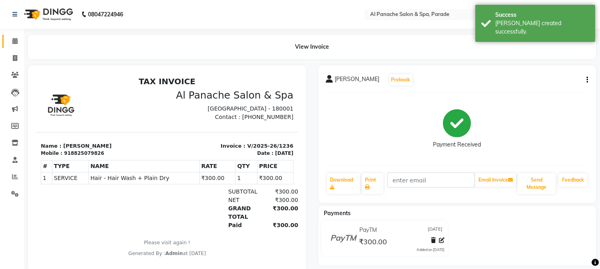
click at [7, 40] on link "Calendar" at bounding box center [11, 41] width 19 height 13
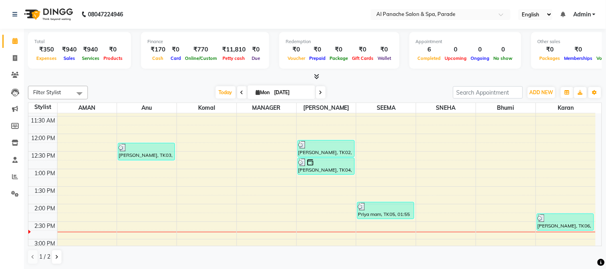
scroll to position [49, 0]
